Goal: Task Accomplishment & Management: Manage account settings

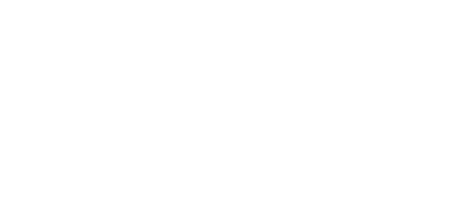
select select
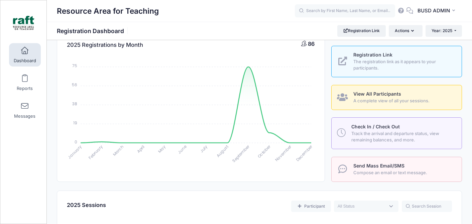
scroll to position [93, 0]
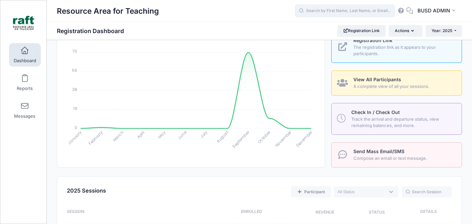
click at [342, 9] on input "text" at bounding box center [345, 10] width 100 height 13
click at [326, 13] on input "text" at bounding box center [345, 10] width 100 height 13
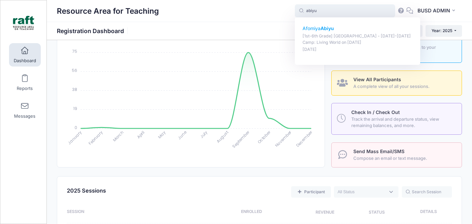
click at [350, 31] on p "Afomiya Abiyu" at bounding box center [358, 28] width 110 height 7
type input "Afomiya Abiyu ([1st-6th Grade] Berryessa - Oct 6-10 Camp: Living World, Oct-06,…"
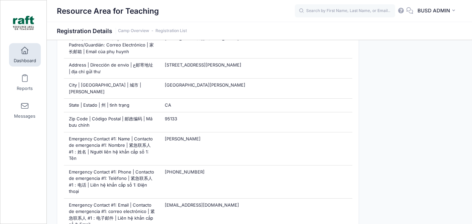
scroll to position [406, 0]
click at [326, 18] on div "BA BUSD ADMIN My Profile My Events Announcements Help Logout" at bounding box center [378, 10] width 167 height 15
click at [326, 12] on input "text" at bounding box center [345, 10] width 100 height 13
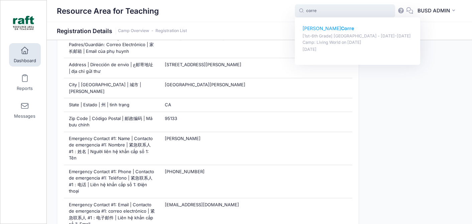
click at [341, 30] on strong "Corre" at bounding box center [347, 28] width 13 height 6
type input "Sebastian Corre ([1st-6th Grade] Berryessa - Oct 6-10 Camp: Living World, Oct-0…"
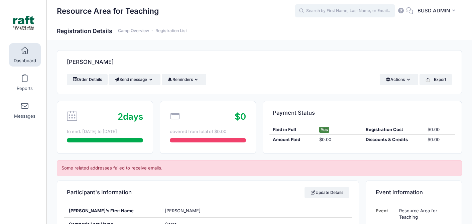
click at [314, 12] on input "text" at bounding box center [345, 10] width 100 height 13
type input "f"
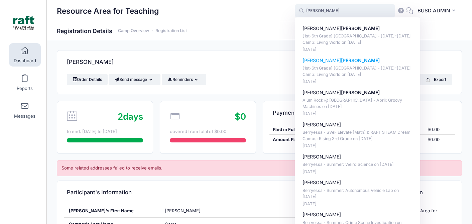
click at [322, 69] on p "[1st-6th Grade] Berryessa - Oct 6-10 Camp: Living World on Oct-06, 2025" at bounding box center [358, 71] width 110 height 12
type input "Isabella Garcia ([1st-6th Grade] Berryessa - Oct 6-10 Camp: Living World, Oct-0…"
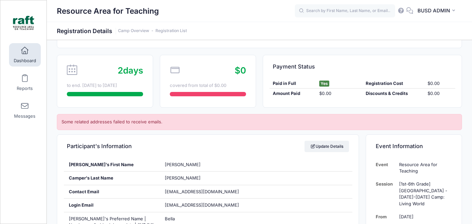
scroll to position [48, 0]
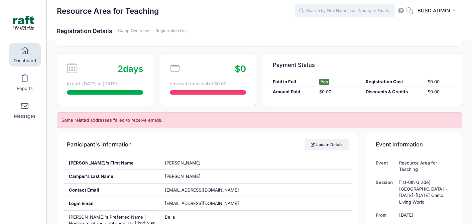
click at [376, 8] on input "text" at bounding box center [345, 10] width 100 height 13
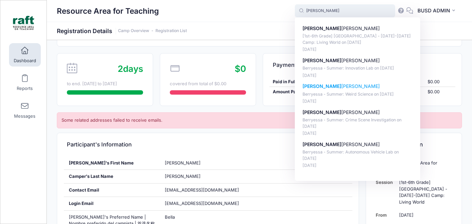
click at [333, 99] on p "[DATE]" at bounding box center [358, 101] width 110 height 6
type input "Amaya Isabella Hernandez (Berryessa - Summer: Weird Science, Jun-30, 2025)"
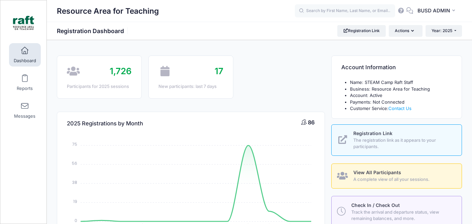
select select
click at [342, 12] on input "text" at bounding box center [345, 10] width 100 height 13
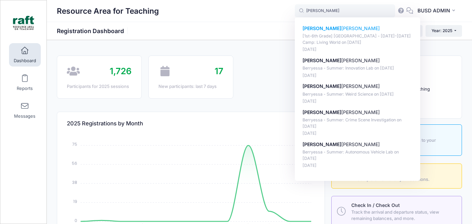
click at [365, 34] on p "[1st-6th Grade] [GEOGRAPHIC_DATA] - [DATE]-[DATE] Camp: Living World on [DATE]" at bounding box center [358, 39] width 110 height 12
type input "Amaya Hernández ([1st-6th Grade] Berryessa - Oct 6-10 Camp: Living World, Oct-0…"
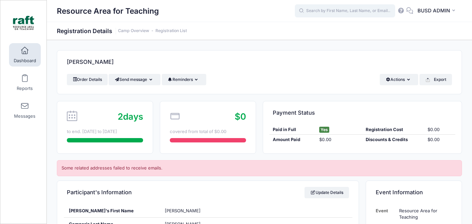
click at [361, 13] on input "text" at bounding box center [345, 10] width 100 height 13
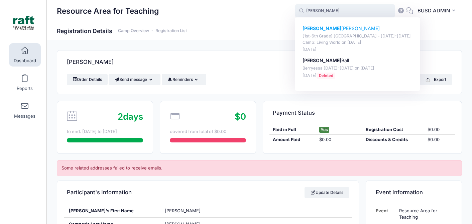
click at [381, 30] on p "Kate linh pham" at bounding box center [358, 28] width 110 height 7
type input "Katelinh pham ([1st-6th Grade] Berryessa - Oct 6-10 Camp: Living World, Oct-06,…"
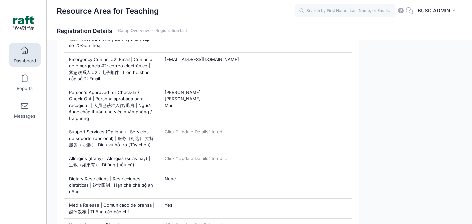
scroll to position [655, 0]
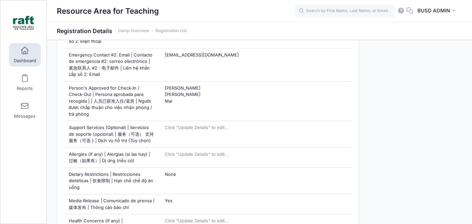
click at [37, 53] on link "Dashboard" at bounding box center [25, 54] width 32 height 23
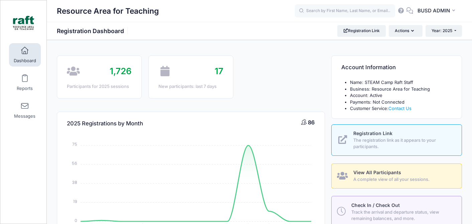
select select
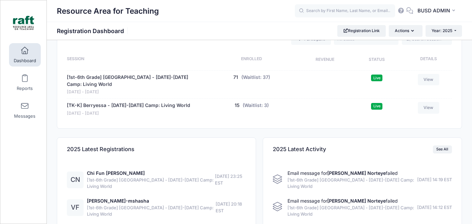
scroll to position [275, 0]
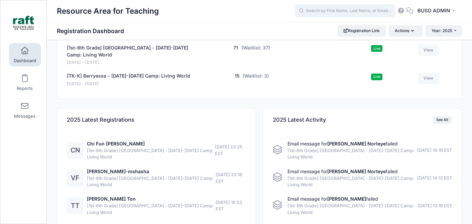
click at [346, 15] on input "text" at bounding box center [345, 10] width 100 height 13
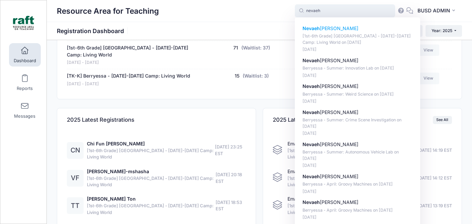
click at [373, 26] on p "[PERSON_NAME]" at bounding box center [358, 28] width 110 height 7
type input "[PERSON_NAME] ([1st-6th Grade] [GEOGRAPHIC_DATA] - [DATE]-[DATE] Camp: Living W…"
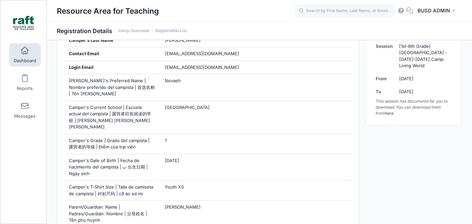
scroll to position [194, 0]
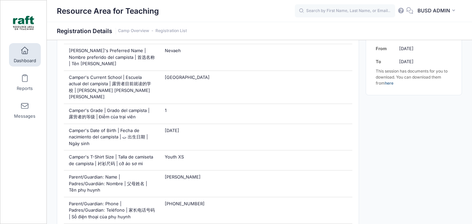
click at [31, 59] on span "Dashboard" at bounding box center [25, 61] width 22 height 6
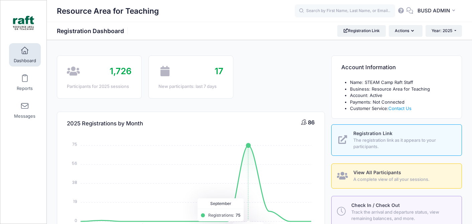
select select
